Goal: Navigation & Orientation: Find specific page/section

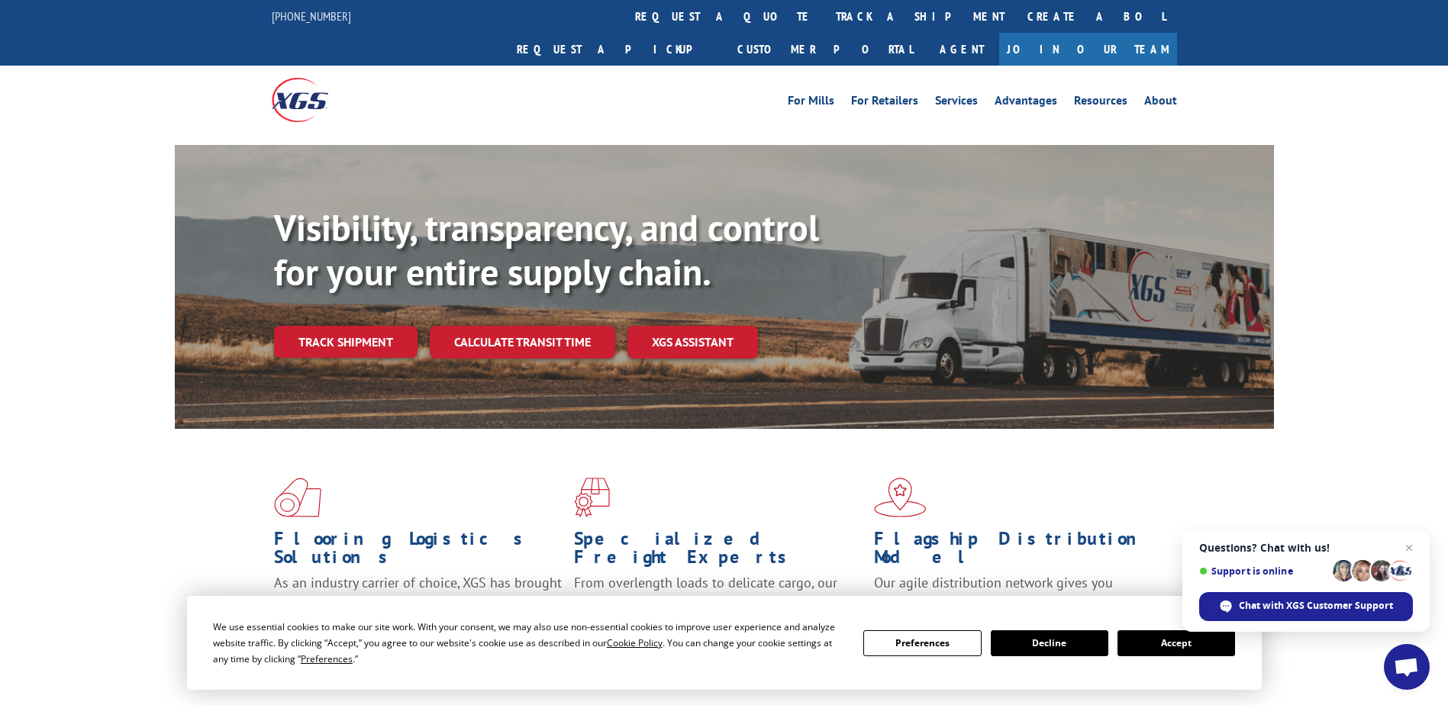
click at [1181, 643] on button "Accept" at bounding box center [1176, 643] width 118 height 26
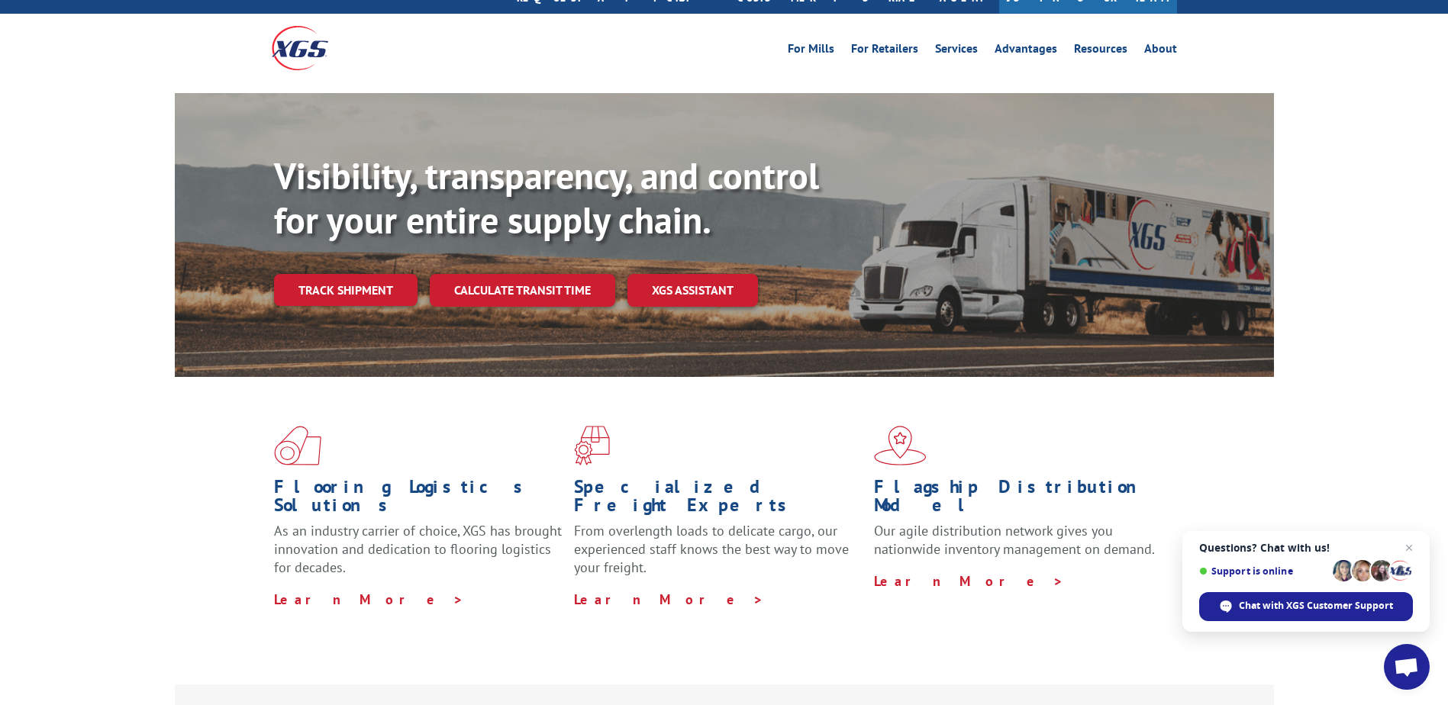
scroll to position [26, 0]
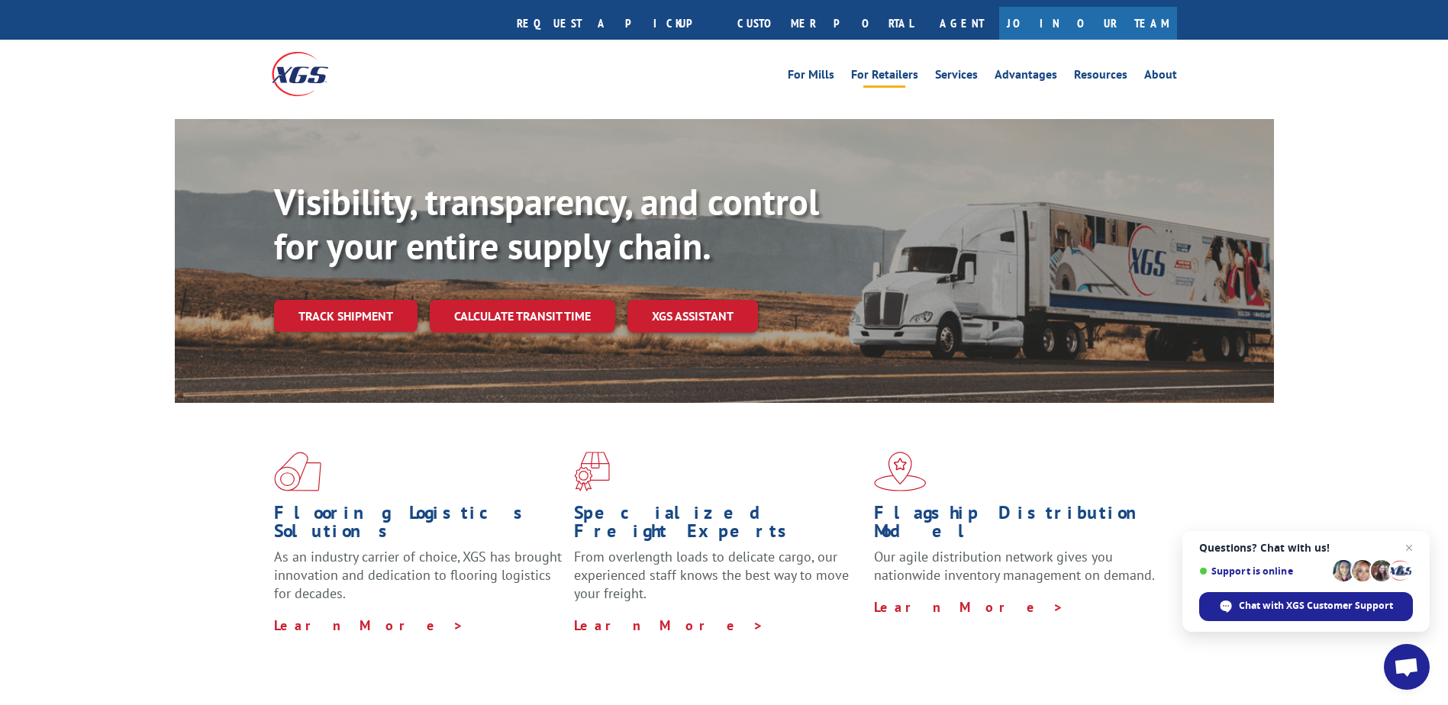
click at [910, 69] on link "For Retailers" at bounding box center [884, 77] width 67 height 17
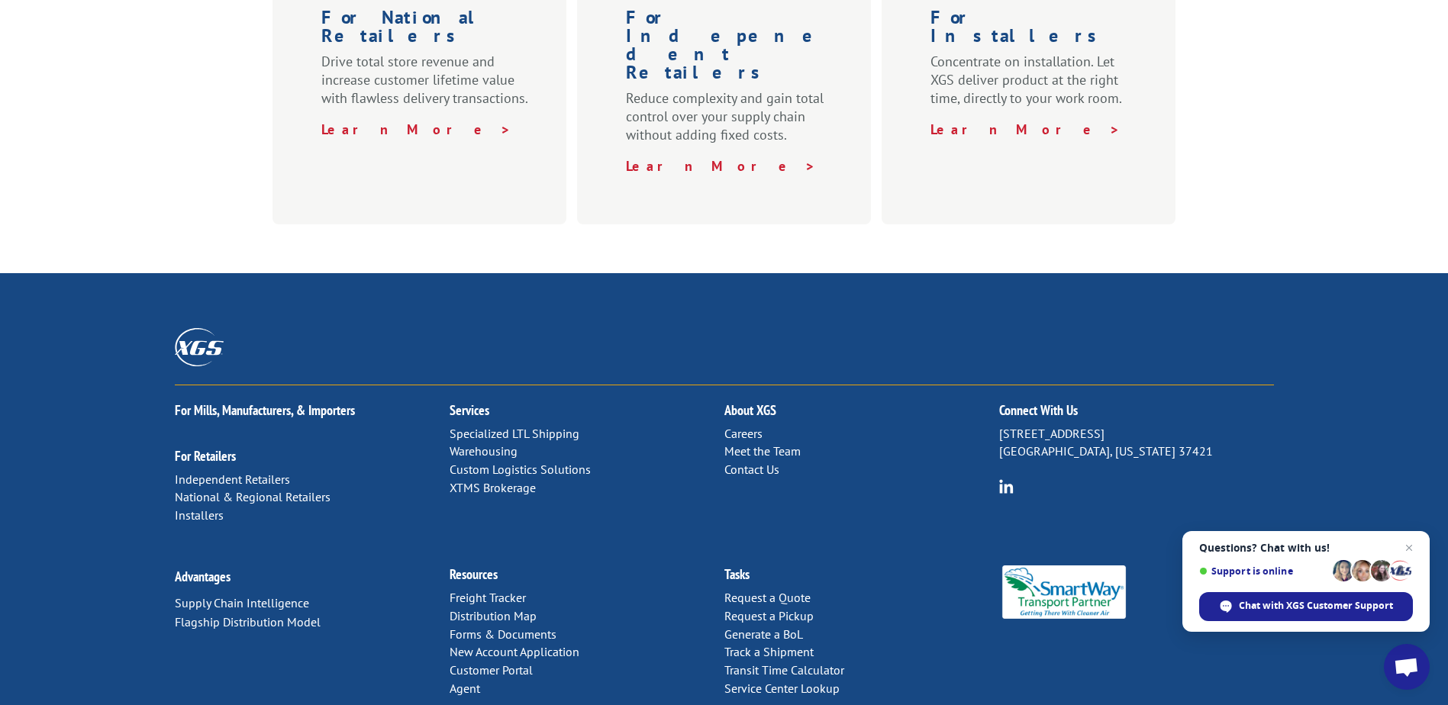
scroll to position [745, 0]
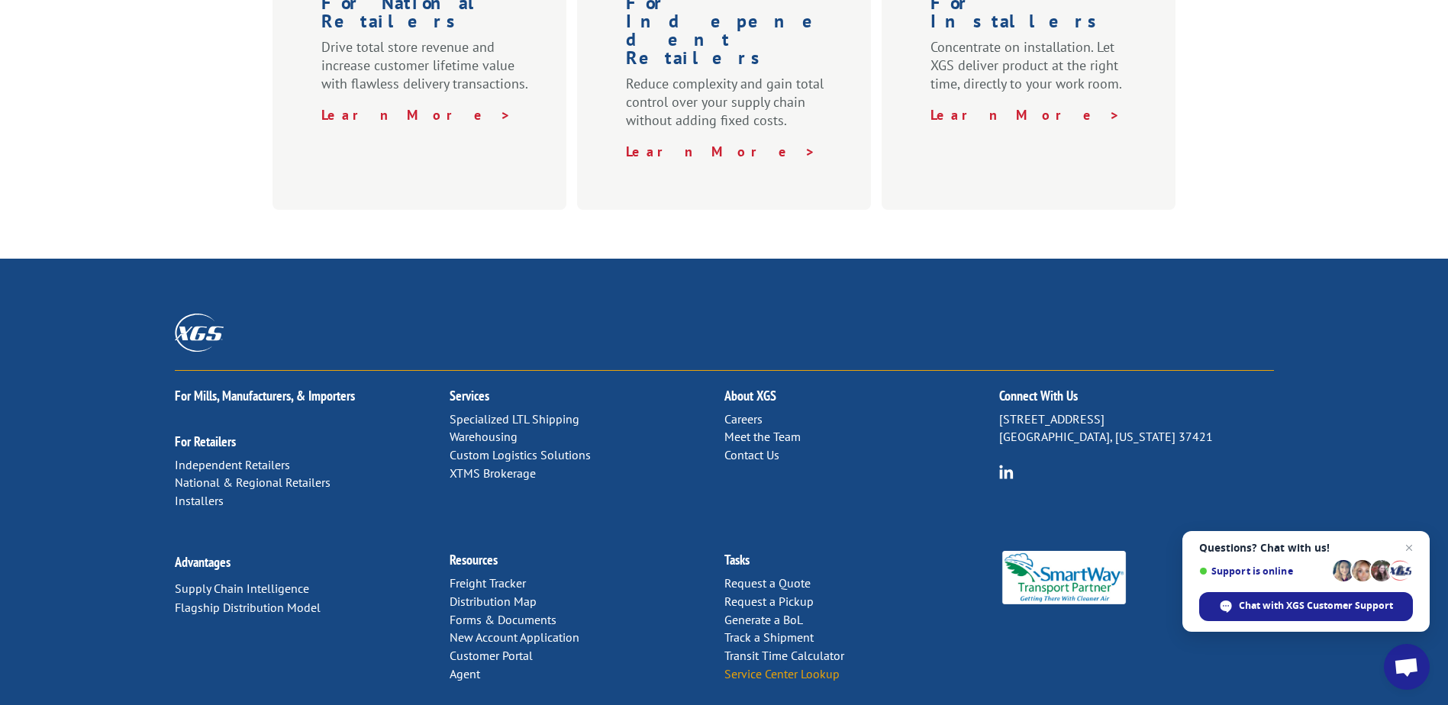
click at [764, 666] on link "Service Center Lookup" at bounding box center [781, 673] width 115 height 15
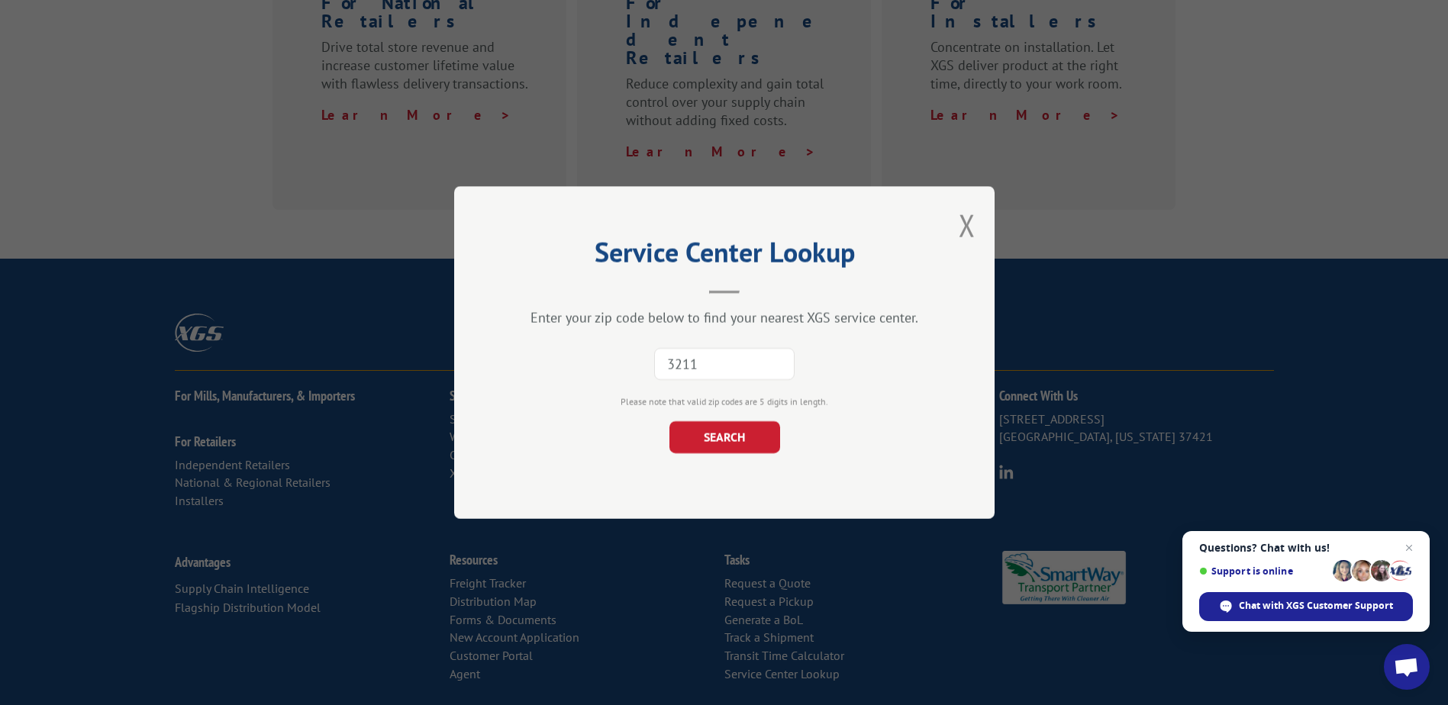
type input "32117"
click button "SEARCH" at bounding box center [724, 437] width 111 height 32
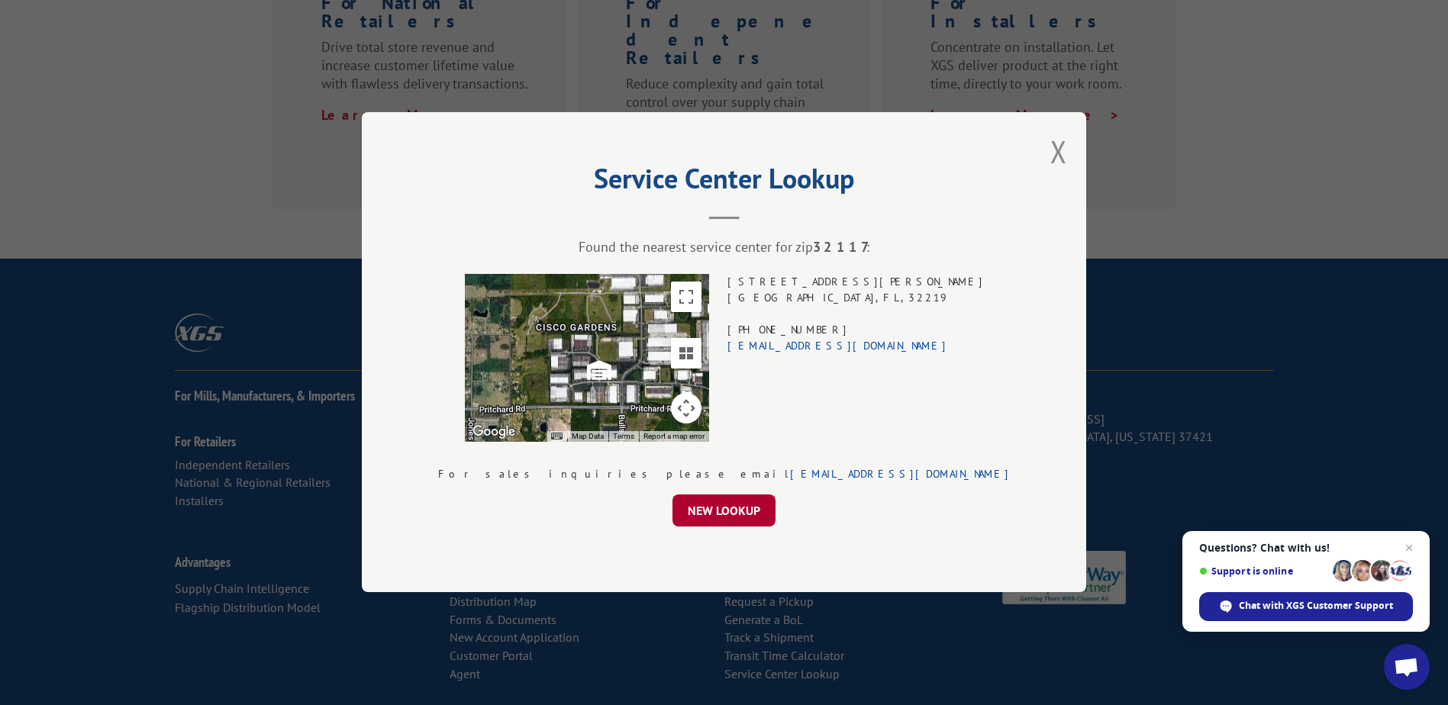
click at [734, 511] on button "NEW LOOKUP" at bounding box center [723, 511] width 103 height 32
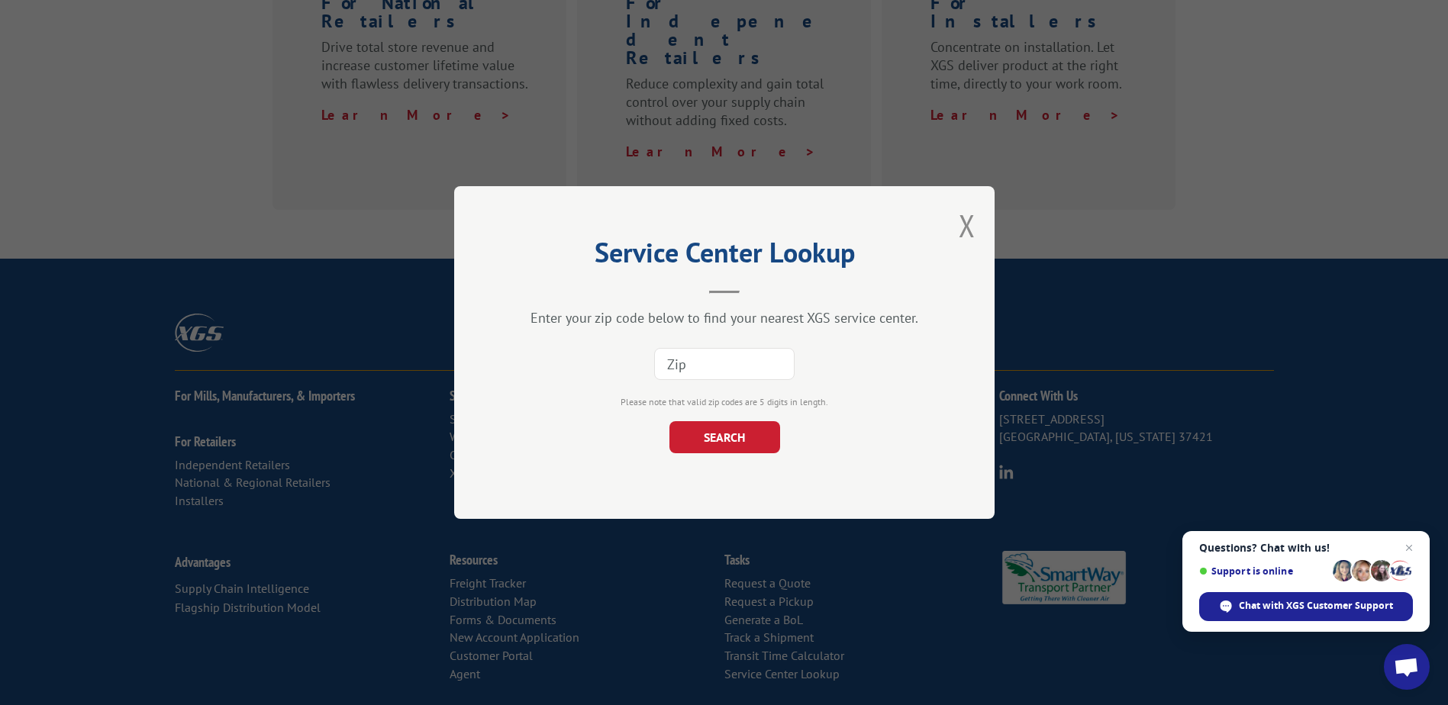
click at [691, 364] on input at bounding box center [724, 364] width 140 height 32
type input "33805"
click button "SEARCH" at bounding box center [724, 437] width 111 height 32
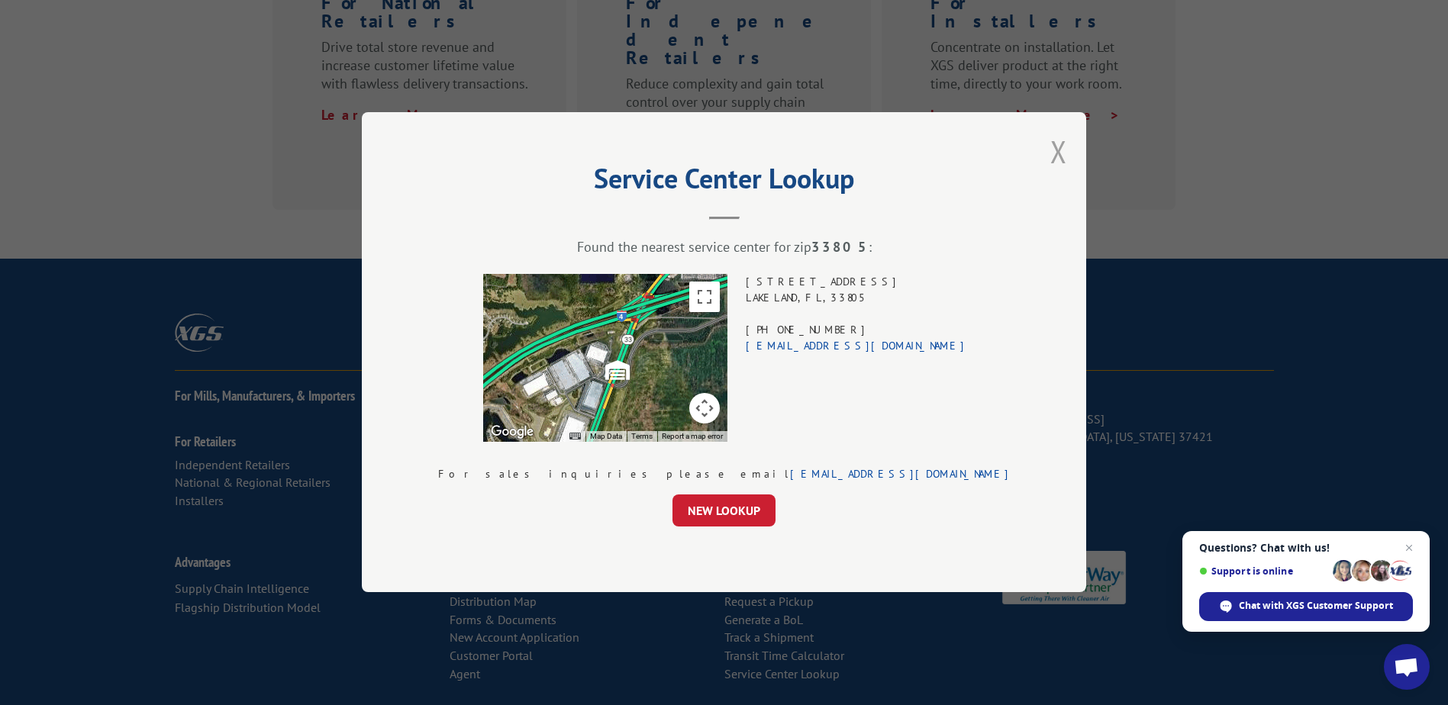
click at [1050, 153] on button "Close modal" at bounding box center [1058, 151] width 17 height 40
